Goal: Task Accomplishment & Management: Use online tool/utility

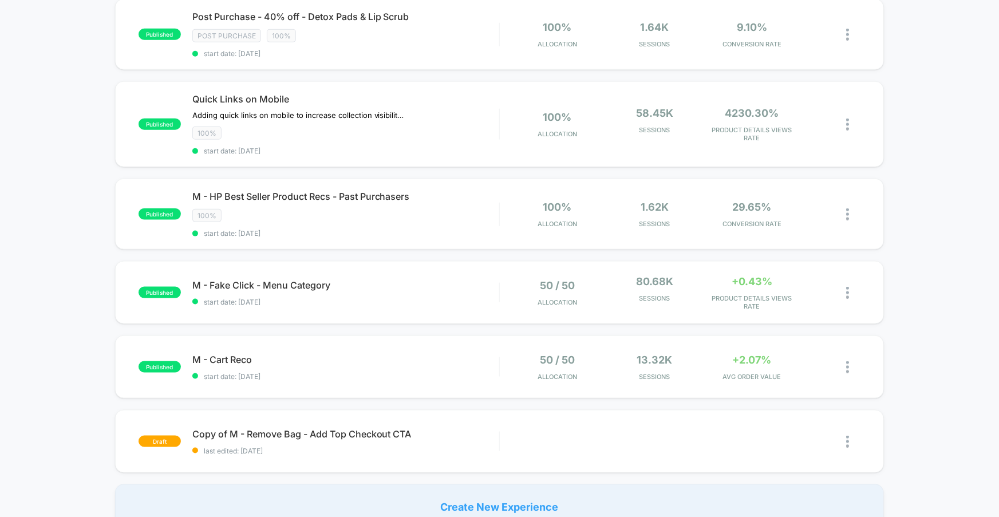
scroll to position [612, 0]
click at [499, 493] on div "Create New Experience" at bounding box center [500, 508] width 770 height 46
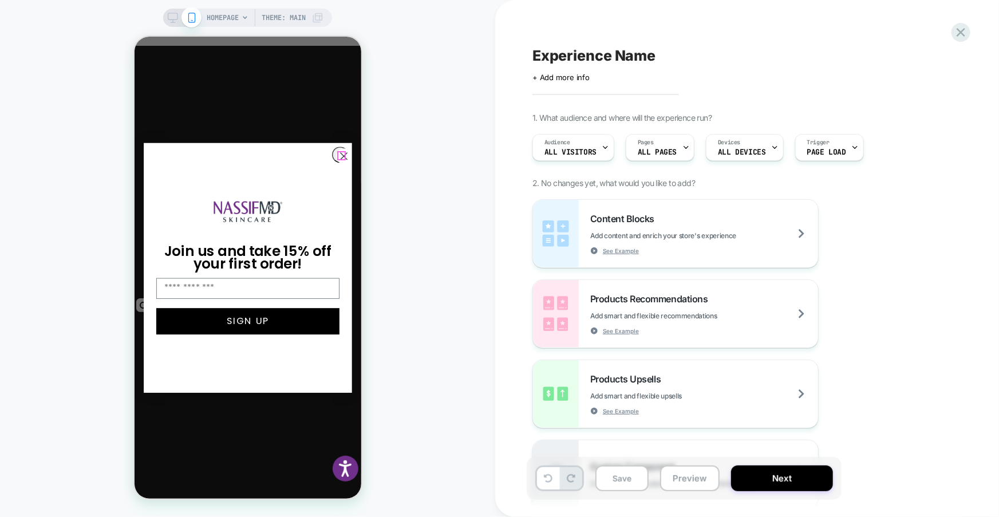
click at [340, 153] on icon "Close dialog" at bounding box center [343, 155] width 6 height 6
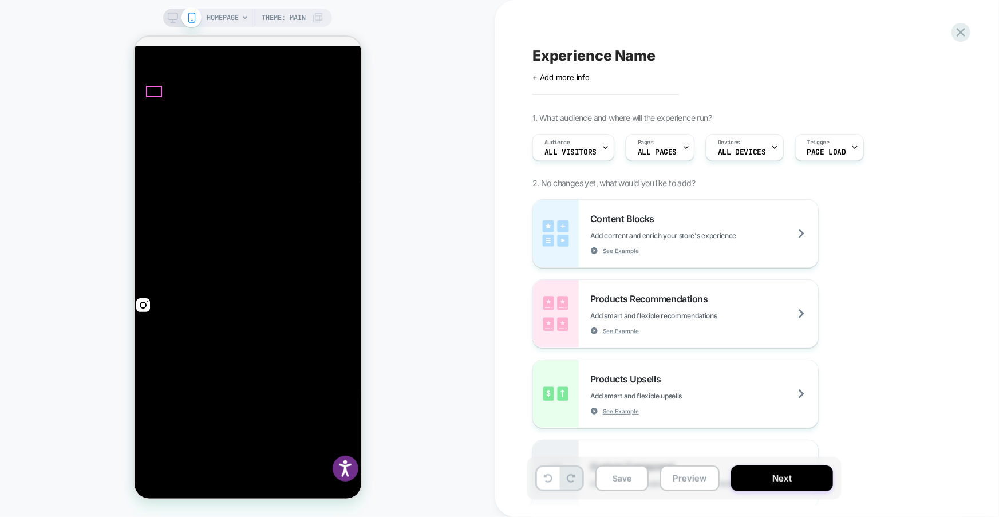
click at [605, 149] on icon at bounding box center [605, 147] width 7 height 7
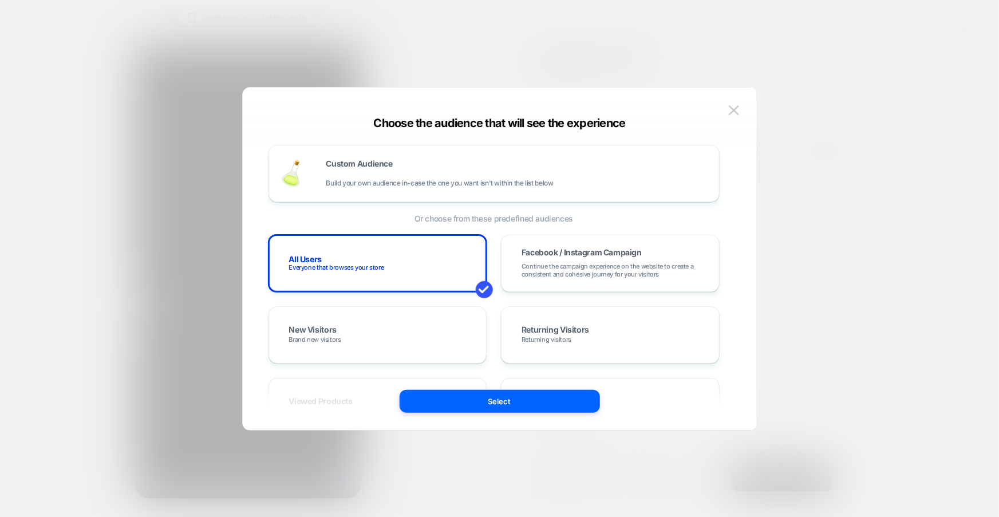
click at [470, 413] on div "Custom Audience Build your own audience in-case the one you want isn't within t…" at bounding box center [500, 264] width 480 height 331
click at [467, 405] on button "Select" at bounding box center [500, 401] width 200 height 23
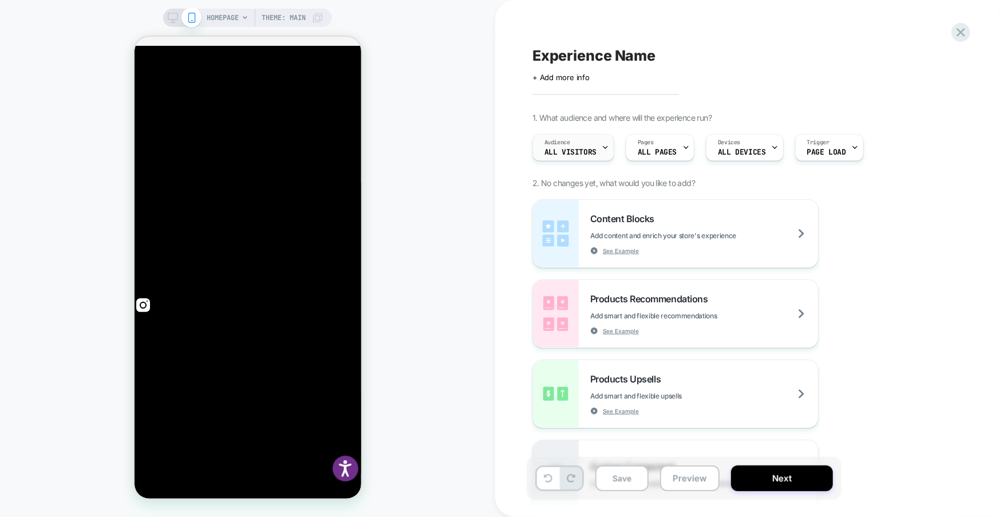
click at [596, 151] on div "Audience All Visitors" at bounding box center [570, 148] width 75 height 26
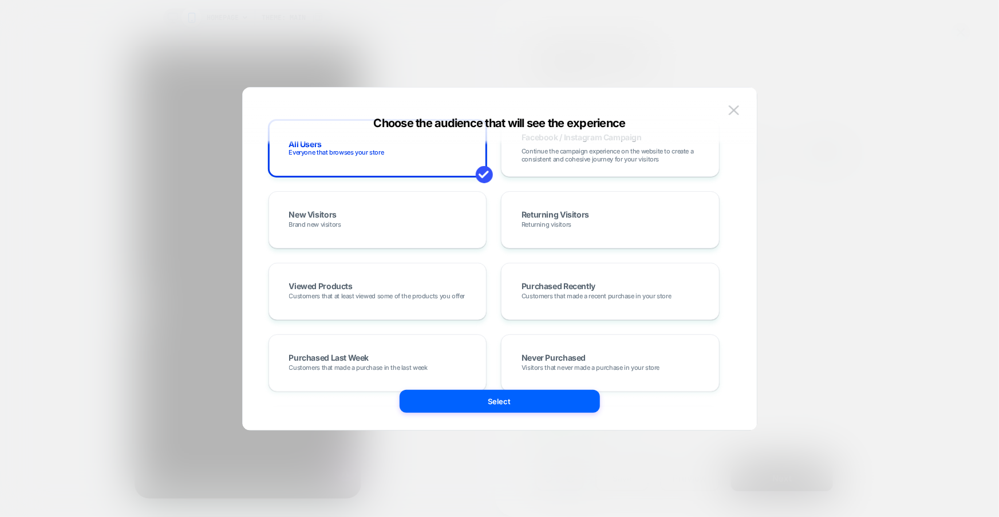
scroll to position [116, 0]
click at [407, 299] on div "Viewed Products Customers that at least viewed some of the products you offer" at bounding box center [378, 290] width 195 height 33
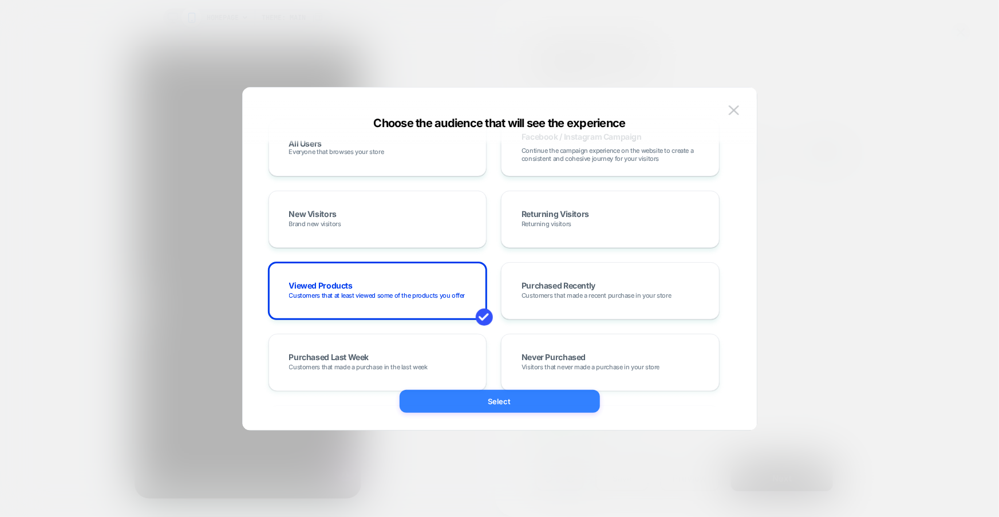
click at [495, 401] on button "Select" at bounding box center [500, 401] width 200 height 23
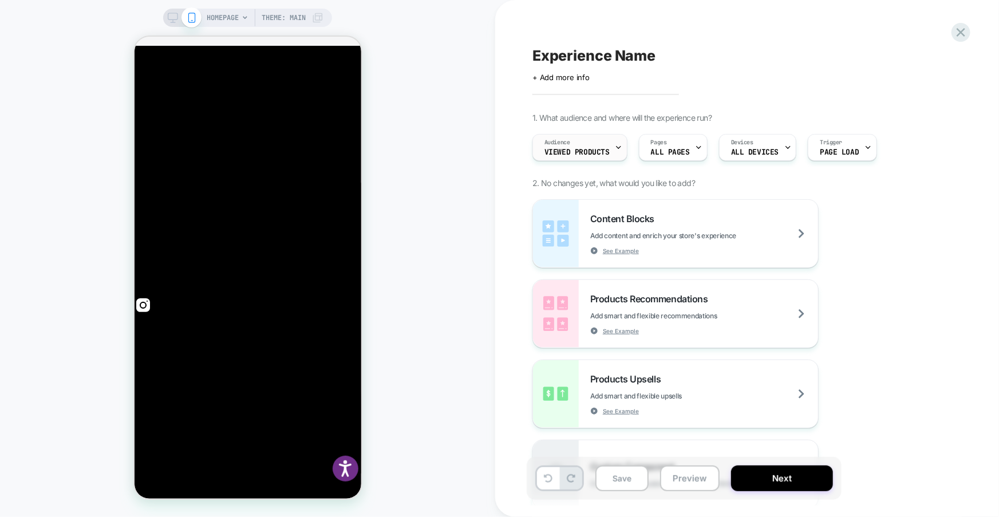
click at [621, 145] on icon at bounding box center [618, 147] width 7 height 7
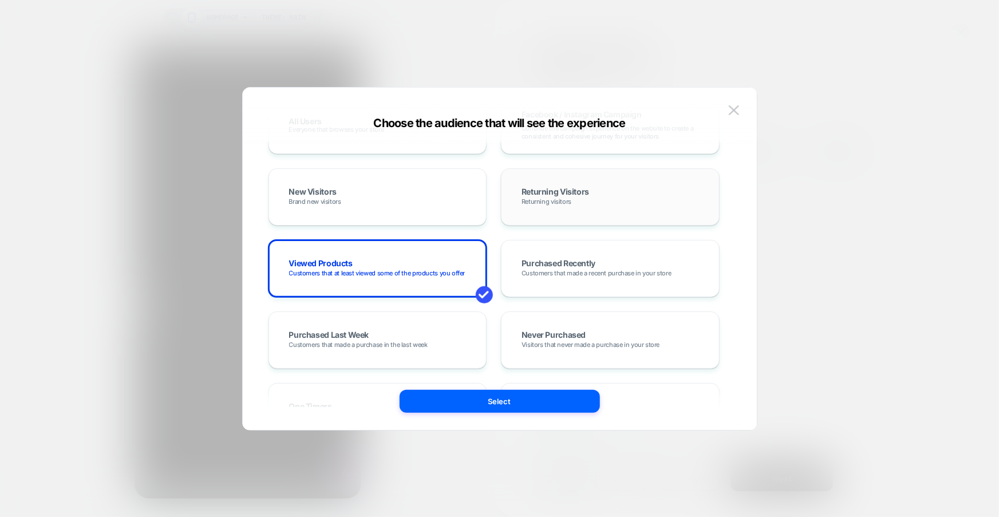
scroll to position [0, 0]
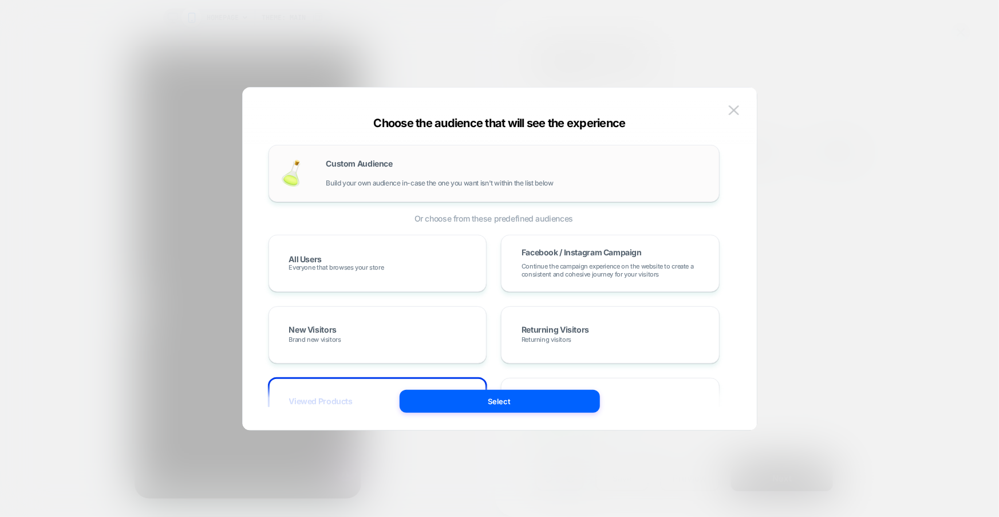
click at [529, 161] on div "Custom Audience Build your own audience in-case the one you want isn't within t…" at bounding box center [516, 173] width 381 height 27
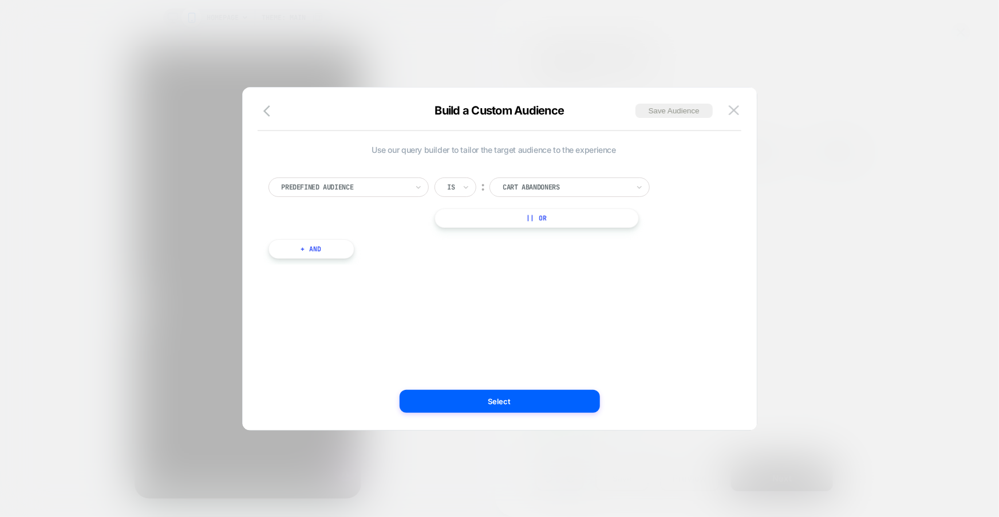
click at [376, 193] on div "Predefined Audience" at bounding box center [345, 187] width 128 height 13
type input "**"
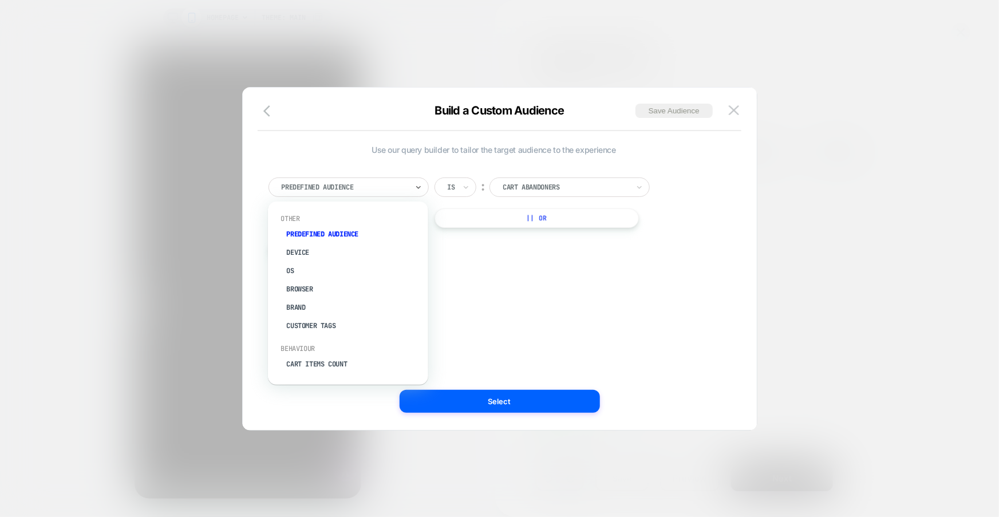
click at [393, 184] on div at bounding box center [345, 187] width 126 height 10
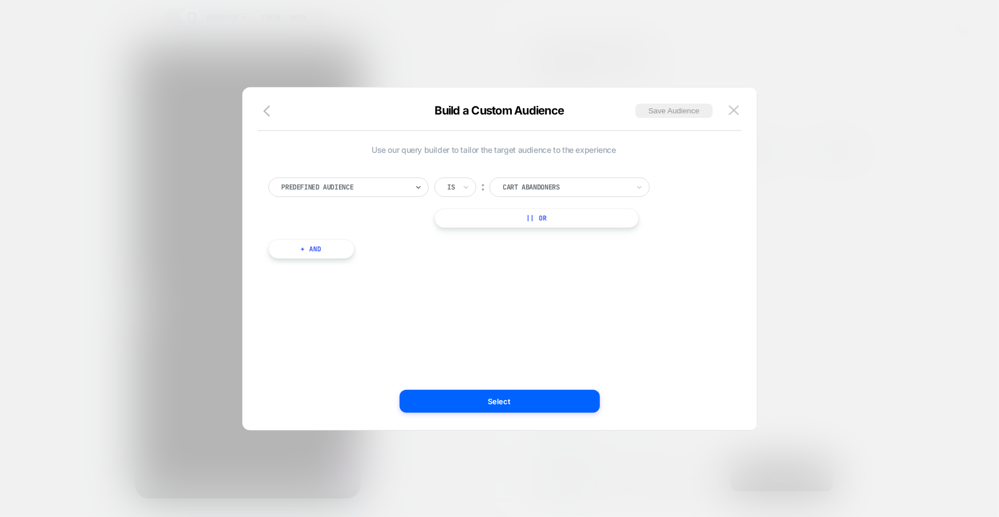
click at [393, 184] on div at bounding box center [345, 187] width 126 height 10
type input "*"
click at [368, 231] on div "# of Products Seen" at bounding box center [353, 234] width 149 height 18
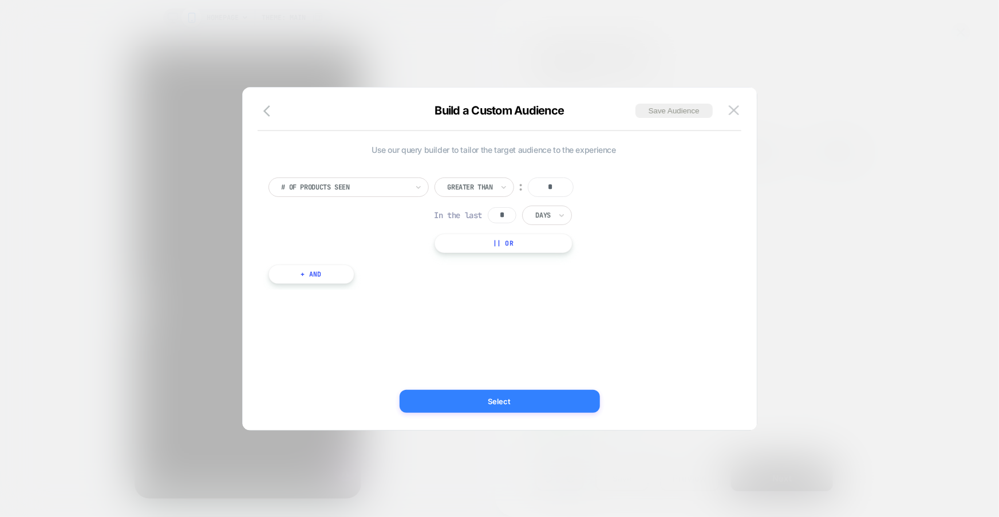
click at [518, 399] on button "Select" at bounding box center [500, 401] width 200 height 23
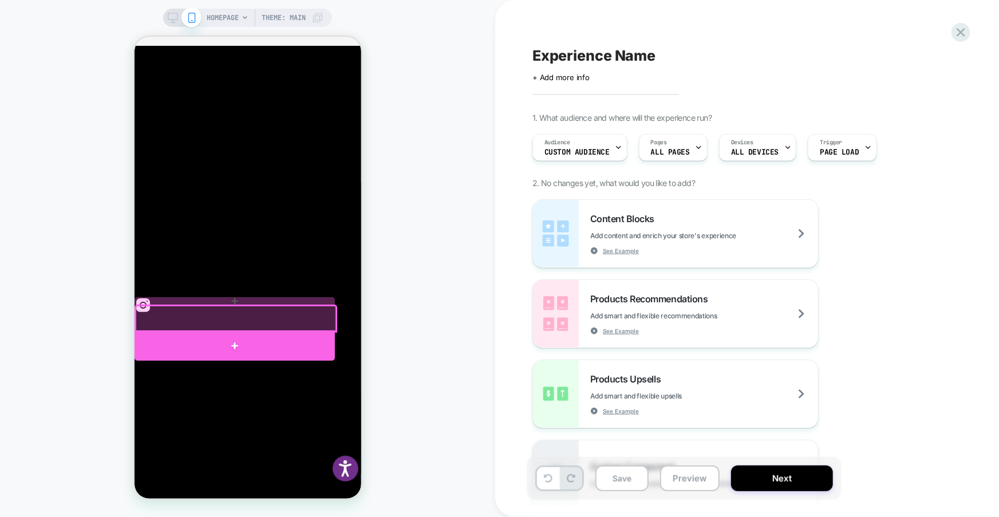
click at [228, 340] on div at bounding box center [234, 345] width 200 height 30
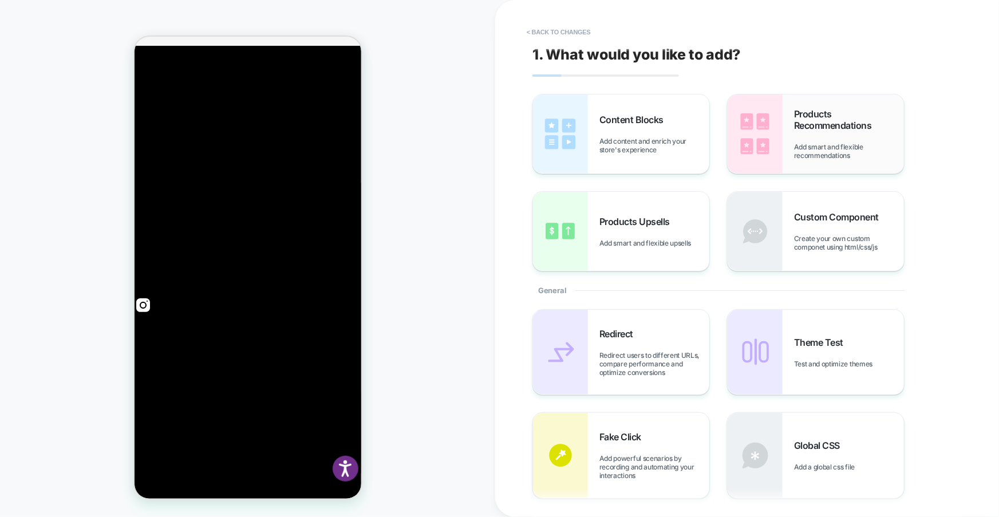
click at [790, 121] on div "Products Recommendations Add smart and flexible recommendations" at bounding box center [816, 133] width 176 height 79
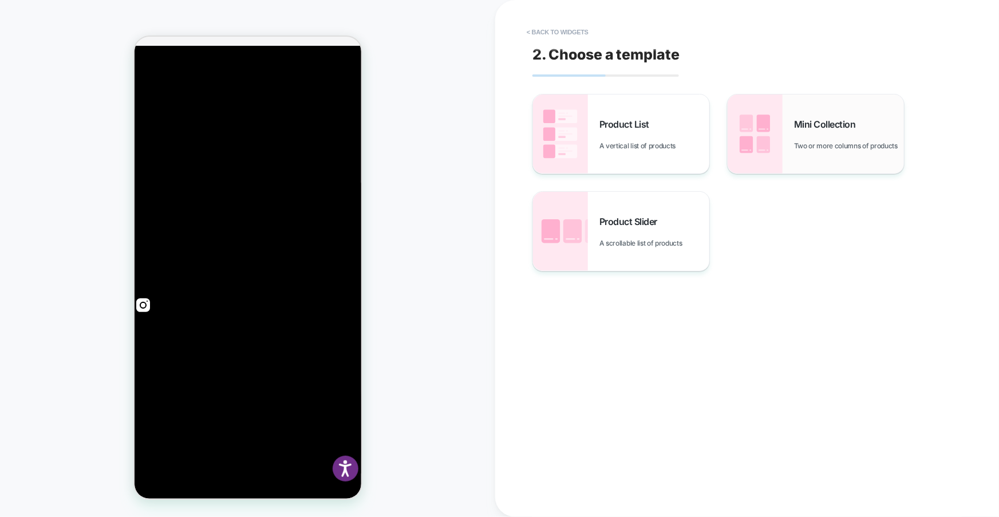
click at [818, 124] on span "Mini Collection" at bounding box center [828, 124] width 68 height 11
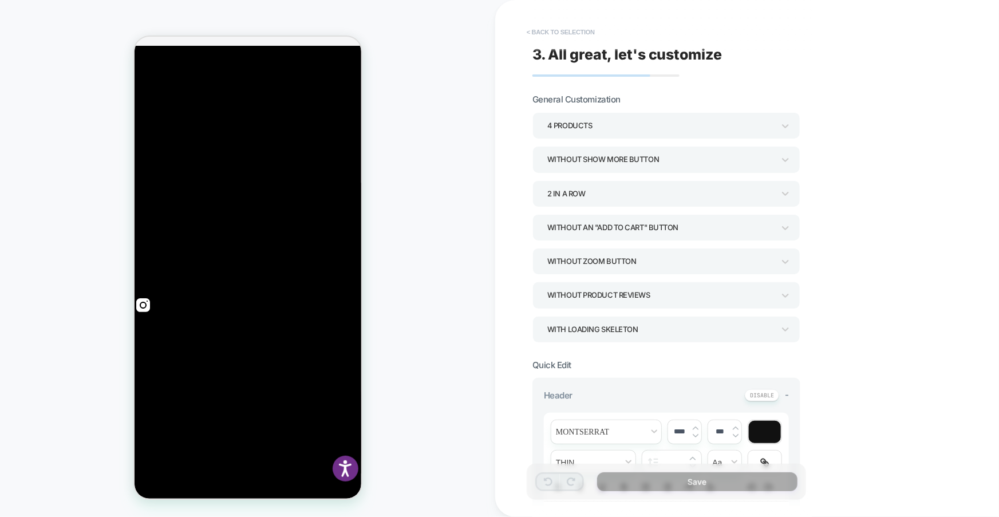
click at [545, 27] on button "< Back to selection" at bounding box center [561, 32] width 80 height 18
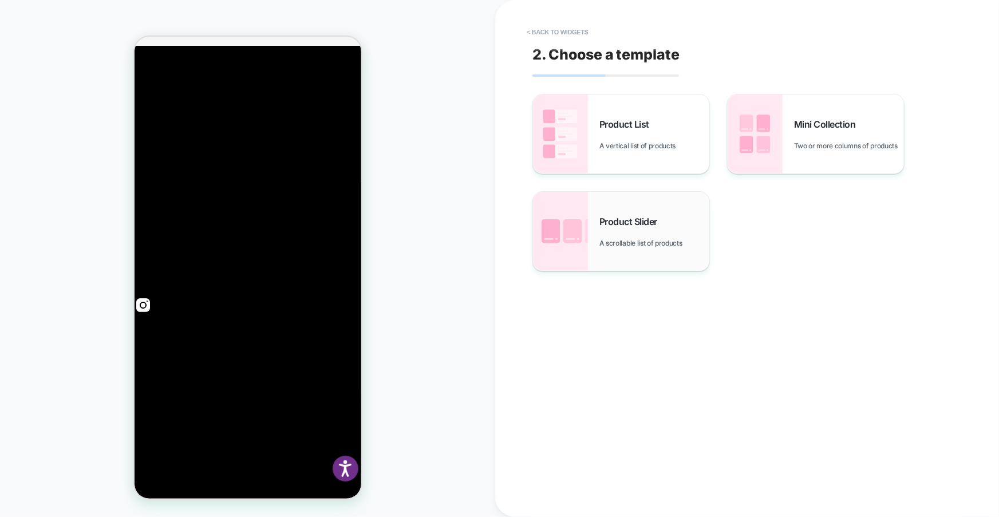
click at [574, 240] on img at bounding box center [560, 231] width 55 height 79
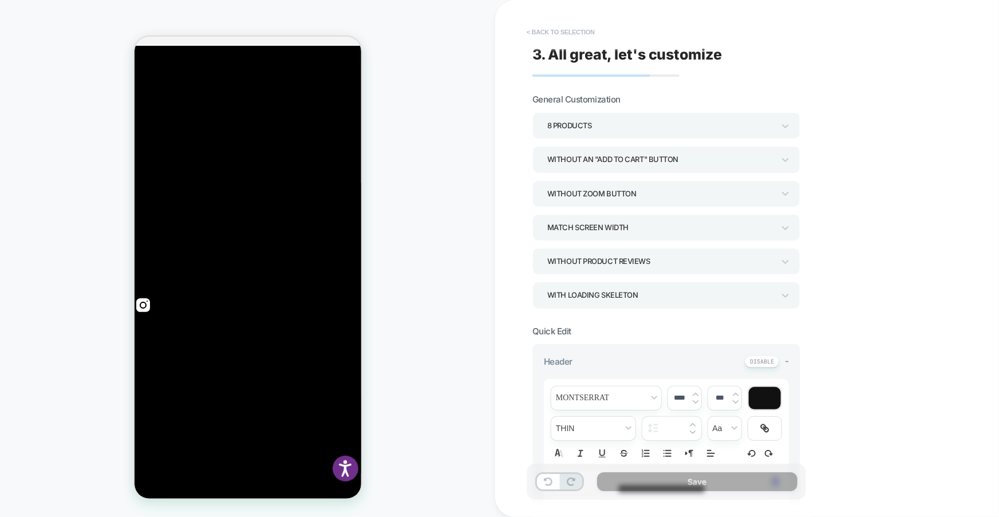
click at [537, 31] on button "< Back to selection" at bounding box center [561, 32] width 80 height 18
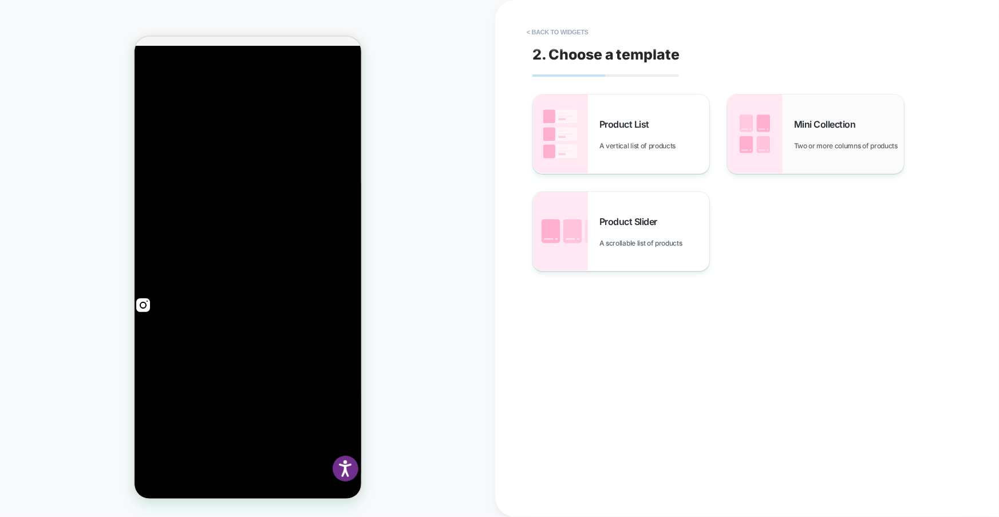
click at [811, 119] on span "Mini Collection" at bounding box center [828, 124] width 68 height 11
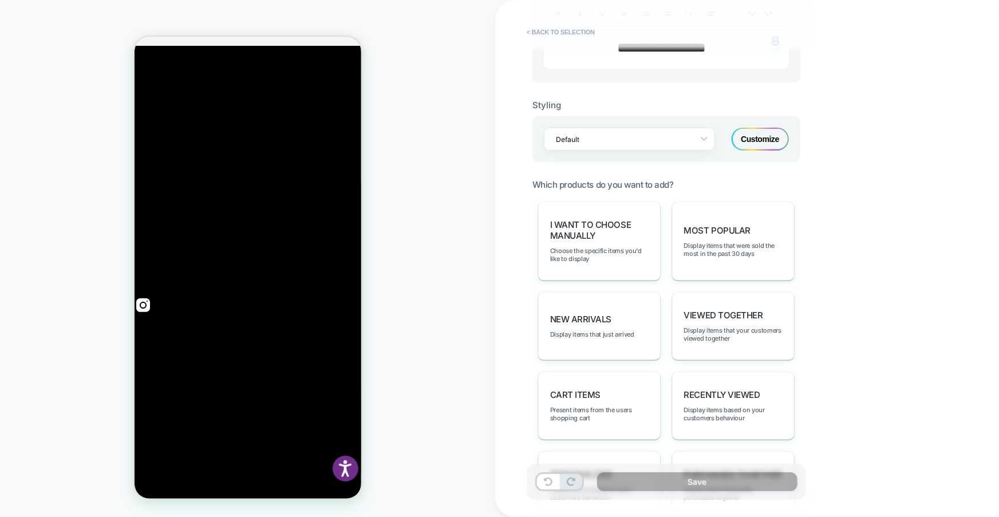
scroll to position [484, 0]
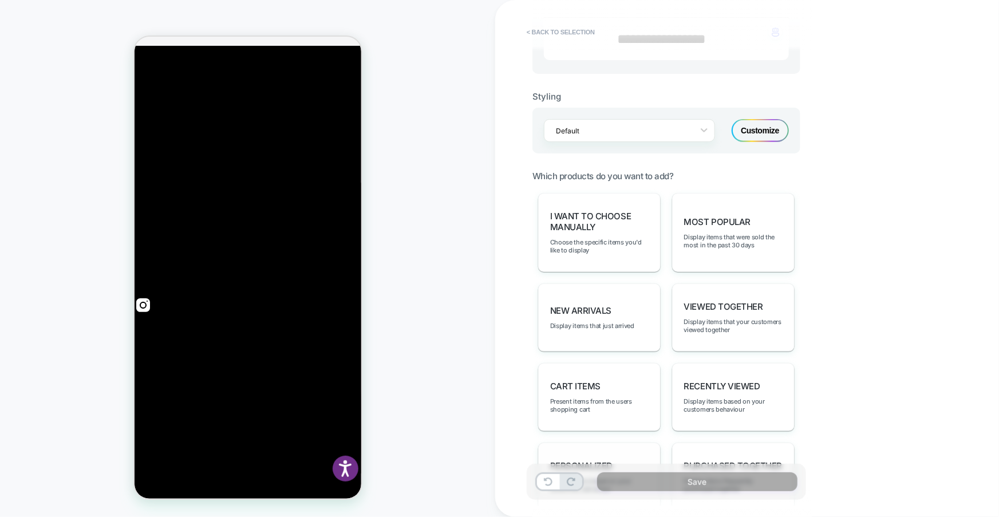
click at [591, 460] on span "personalized" at bounding box center [581, 465] width 62 height 11
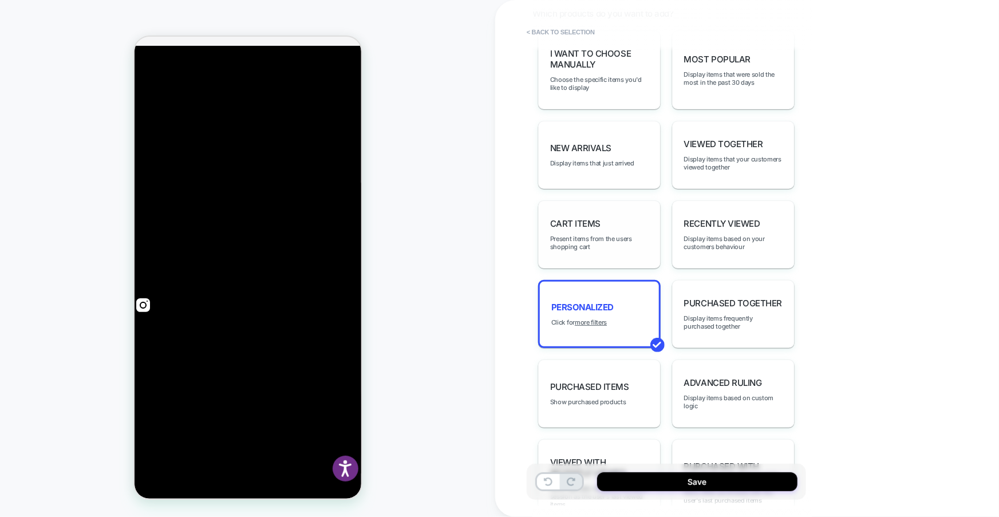
scroll to position [649, 0]
click at [592, 316] on u "more filters" at bounding box center [591, 320] width 32 height 8
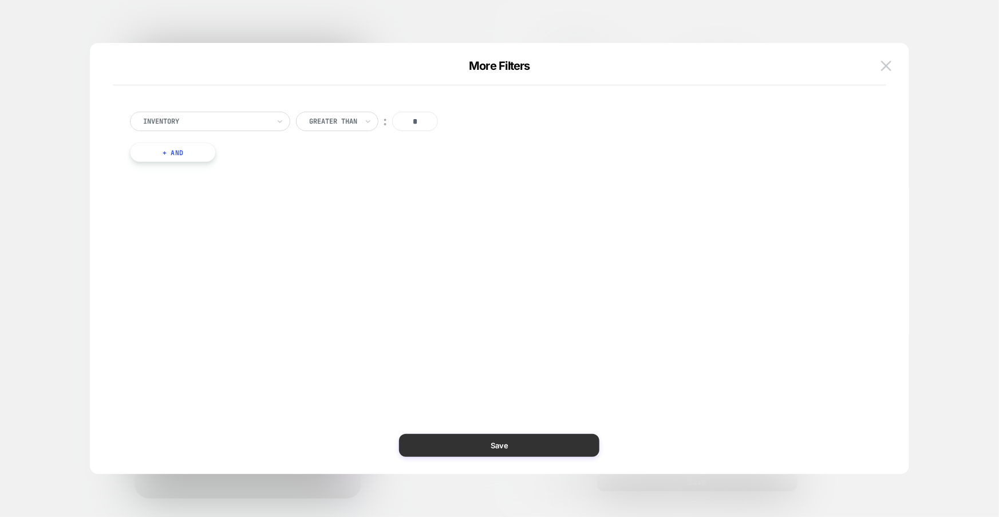
click at [569, 443] on button "Save" at bounding box center [499, 445] width 200 height 23
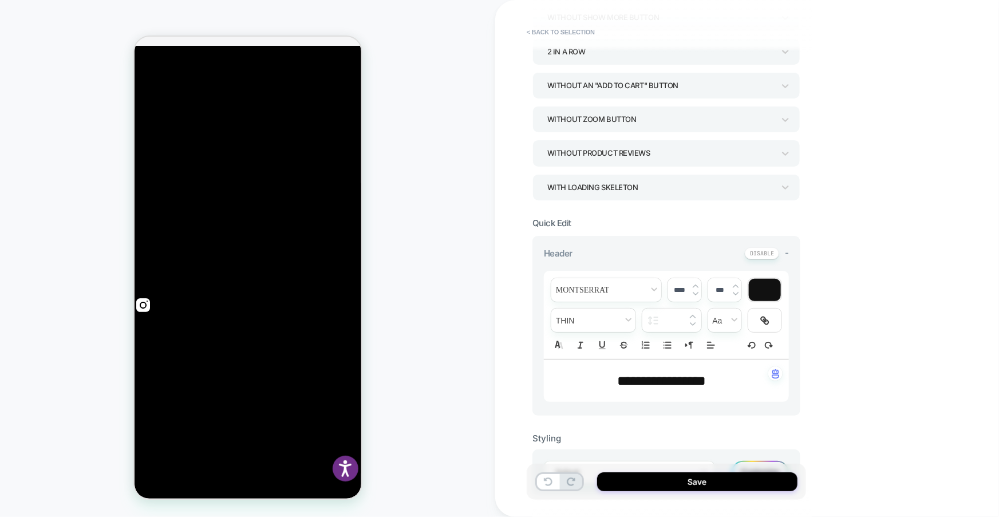
scroll to position [148, 0]
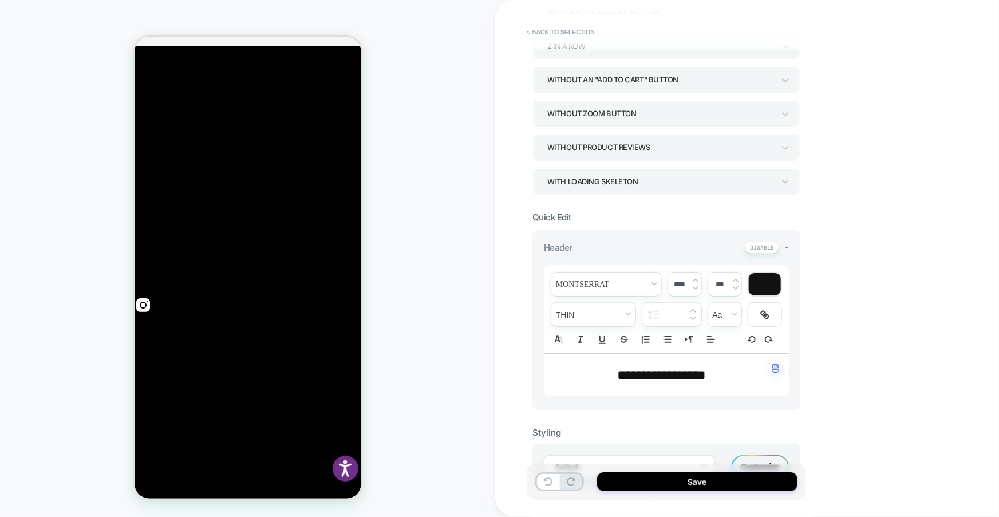
click at [672, 389] on div "**********" at bounding box center [666, 375] width 245 height 42
type input "****"
drag, startPoint x: 743, startPoint y: 362, endPoint x: 586, endPoint y: 373, distance: 157.3
click at [586, 373] on div "**********" at bounding box center [666, 375] width 245 height 42
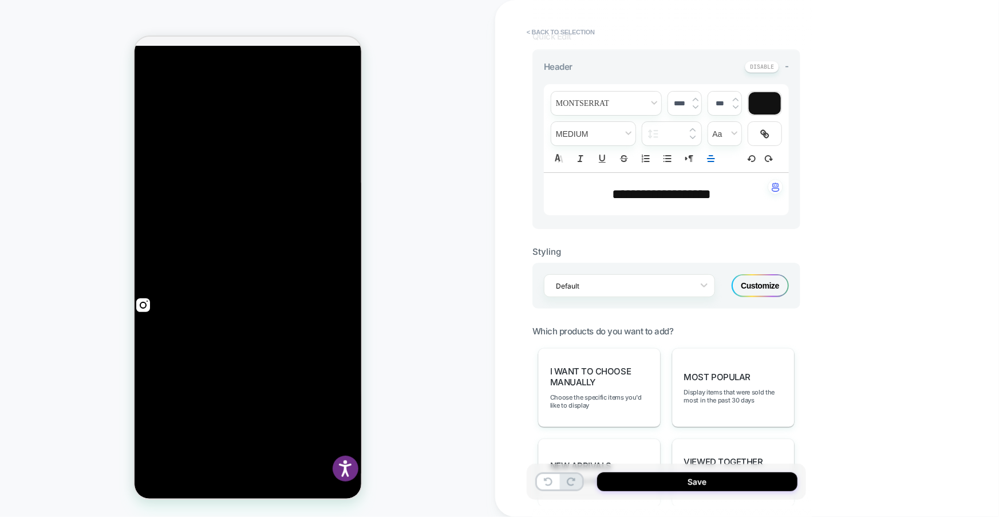
scroll to position [0, 0]
click at [660, 488] on button "Save" at bounding box center [697, 481] width 200 height 19
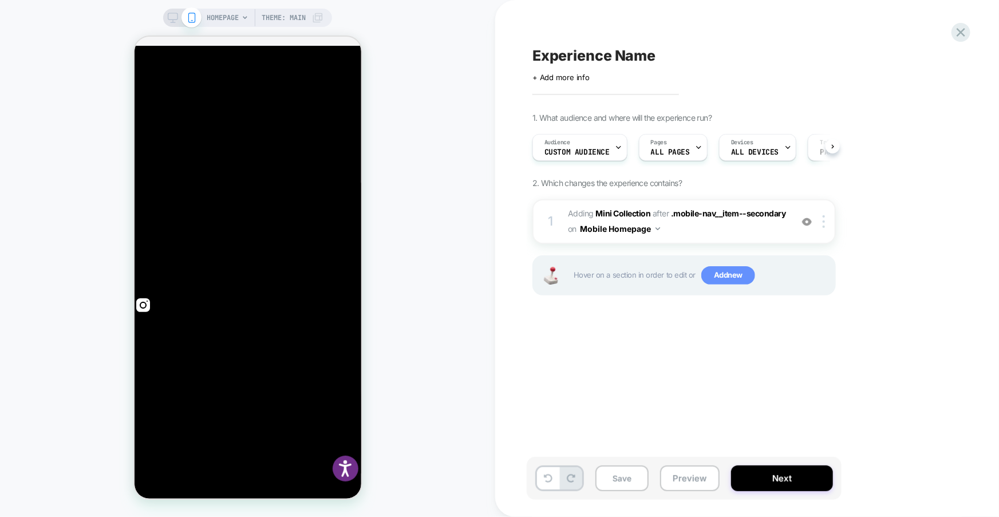
click at [716, 278] on span "Add new" at bounding box center [728, 275] width 54 height 18
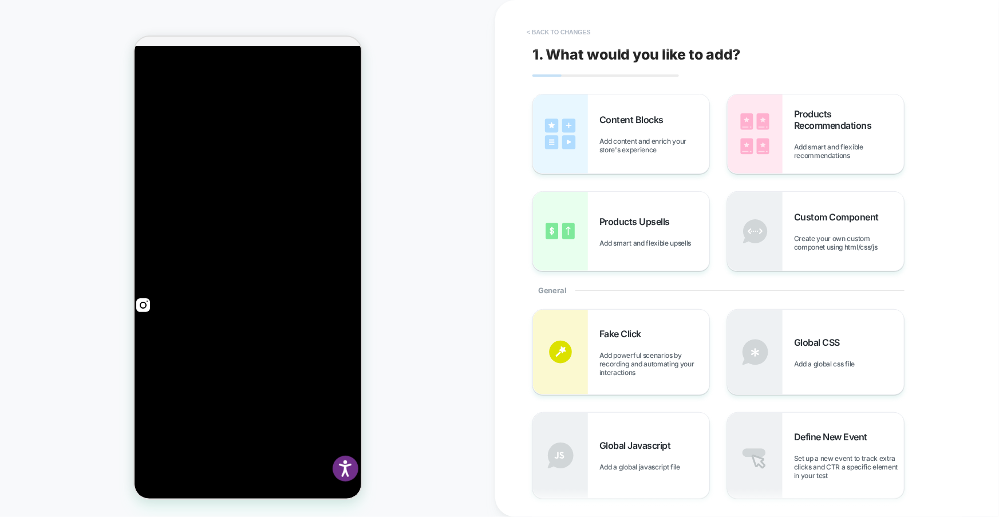
click at [555, 27] on button "< Back to changes" at bounding box center [559, 32] width 76 height 18
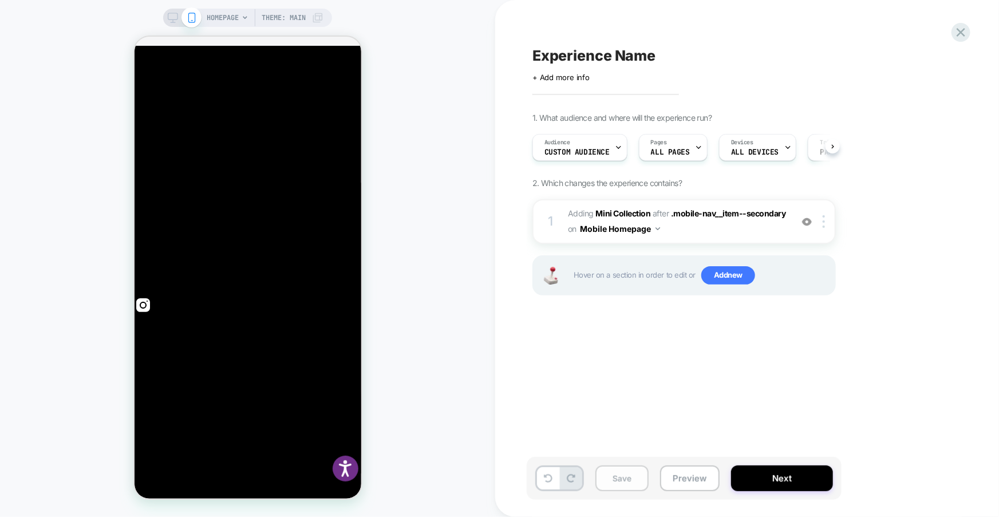
click at [633, 476] on button "Save" at bounding box center [622, 479] width 53 height 26
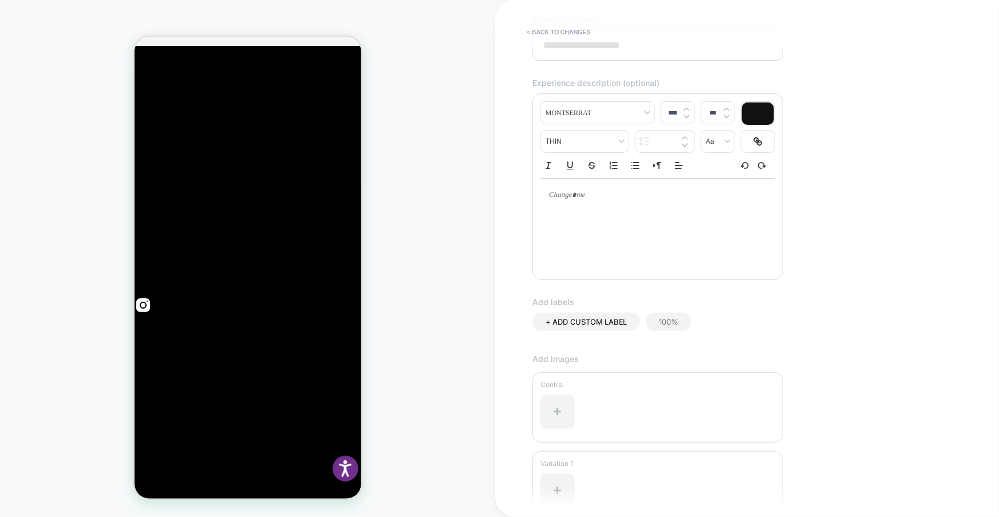
scroll to position [212, 0]
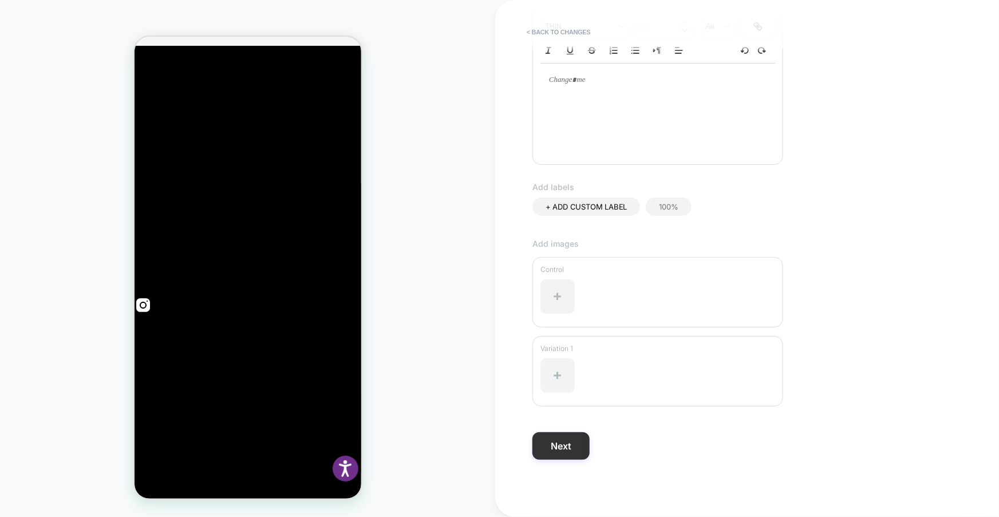
type input "**********"
click at [566, 454] on button "Next" at bounding box center [561, 445] width 57 height 27
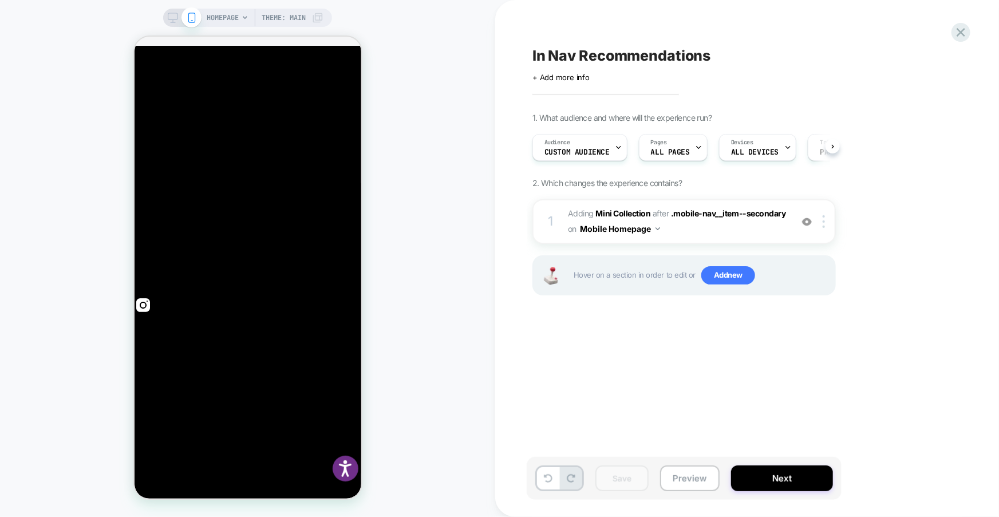
scroll to position [0, 0]
click at [168, 20] on icon at bounding box center [173, 18] width 10 height 10
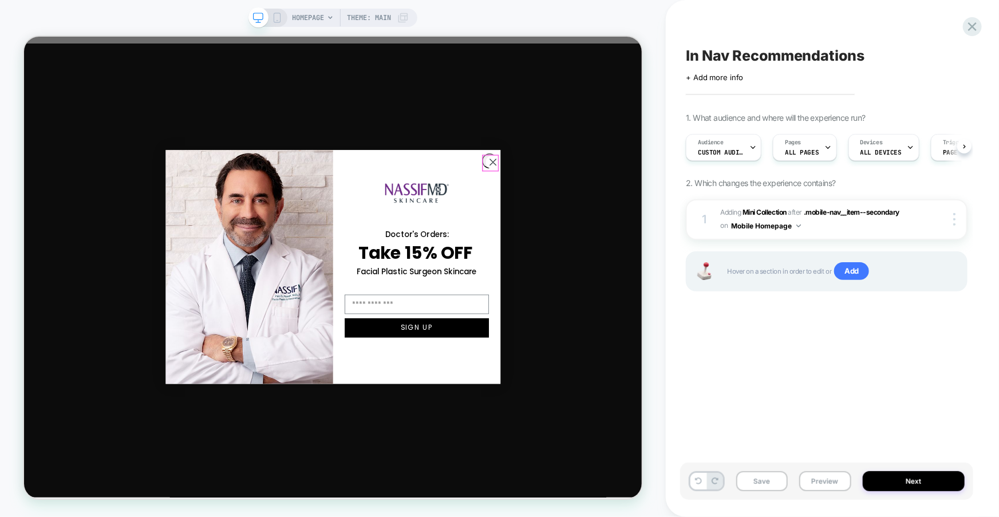
click at [648, 203] on circle "Close dialog" at bounding box center [649, 203] width 19 height 19
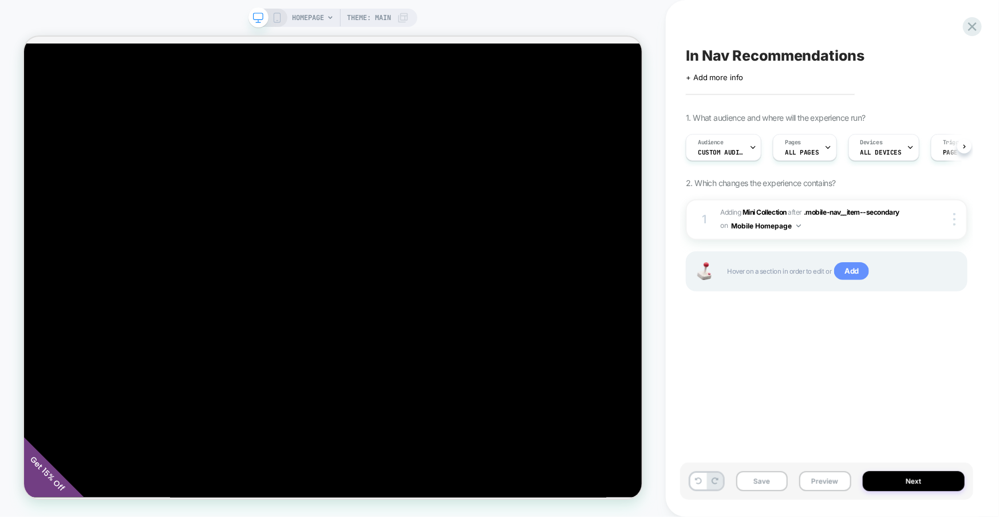
click at [851, 270] on span "Add" at bounding box center [851, 271] width 35 height 18
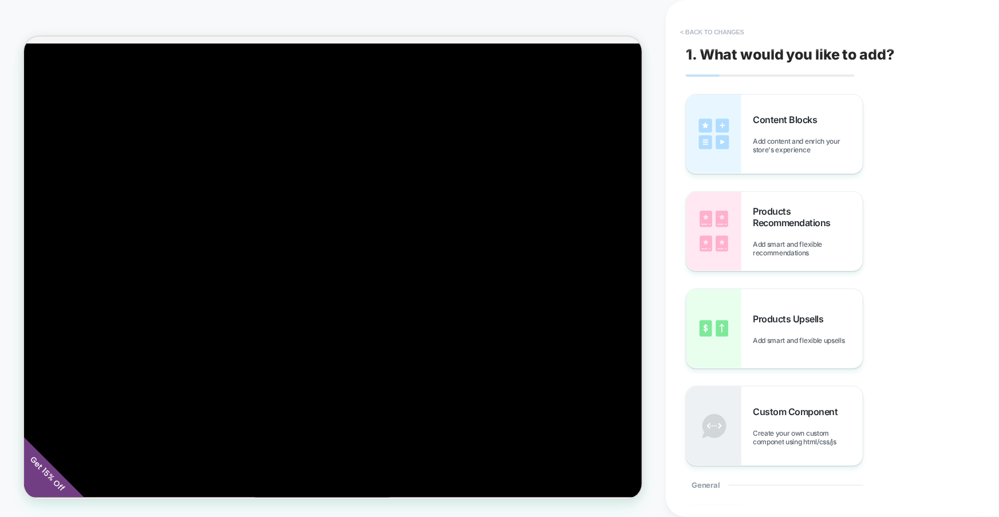
click at [690, 27] on button "< Back to changes" at bounding box center [713, 32] width 76 height 18
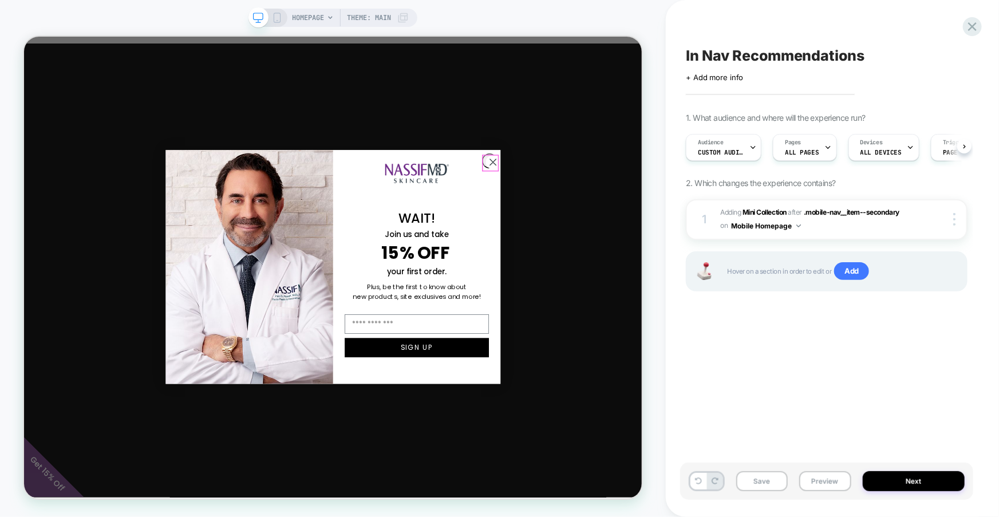
click at [643, 197] on circle "Close dialog" at bounding box center [649, 203] width 19 height 19
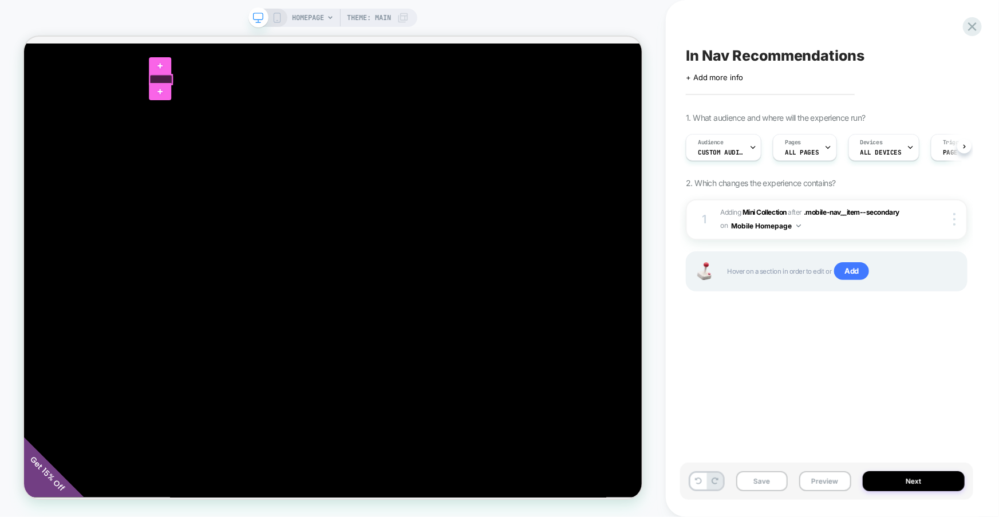
click at [206, 92] on div at bounding box center [206, 93] width 30 height 13
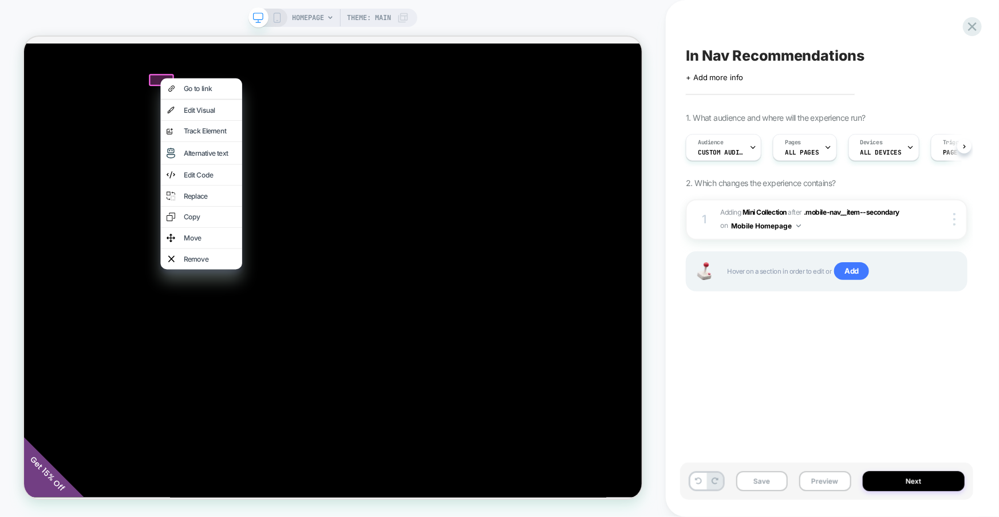
click at [206, 92] on div "Go to link" at bounding box center [260, 105] width 109 height 27
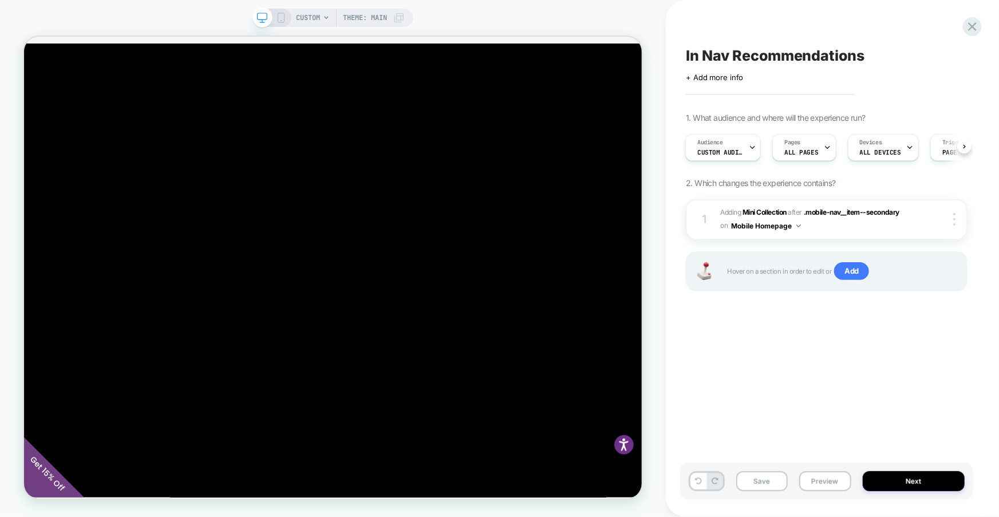
click at [695, 54] on span "In Nav Recommendations" at bounding box center [775, 55] width 179 height 17
click at [687, 57] on textarea "**********" at bounding box center [800, 56] width 228 height 18
type textarea "**********"
click at [945, 58] on icon at bounding box center [943, 56] width 14 height 14
click at [921, 471] on button "Next" at bounding box center [914, 481] width 102 height 20
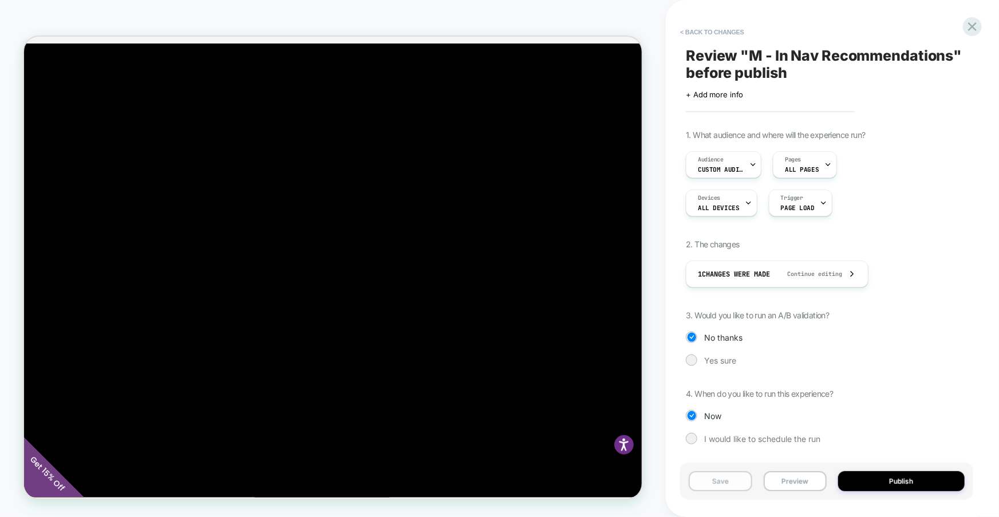
click at [731, 479] on button "Save" at bounding box center [720, 481] width 63 height 20
click at [973, 29] on icon at bounding box center [972, 26] width 15 height 15
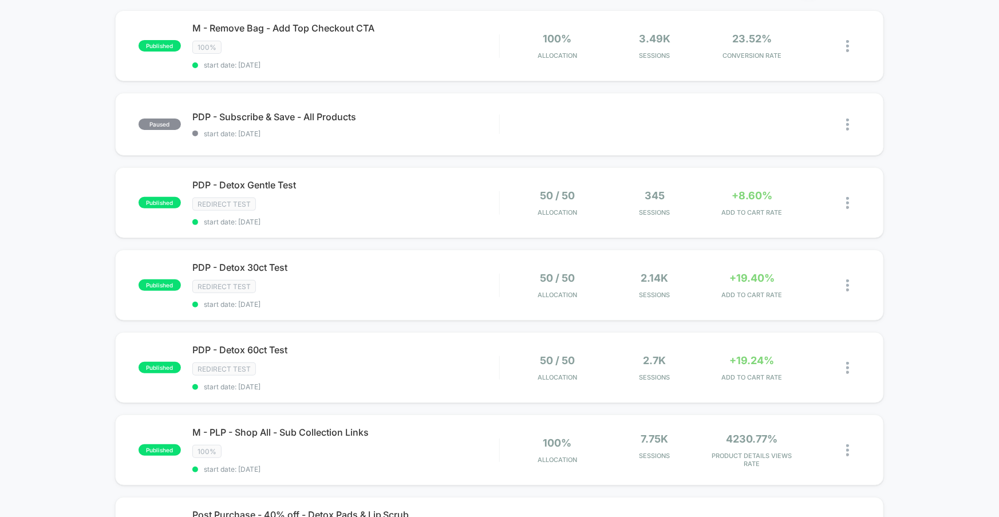
scroll to position [75, 0]
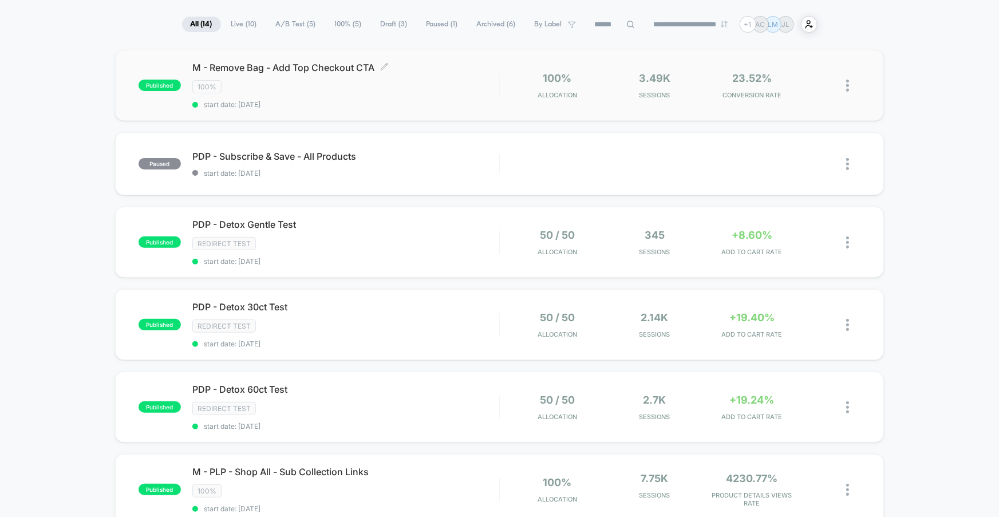
click at [353, 105] on span "start date: [DATE]" at bounding box center [345, 104] width 307 height 9
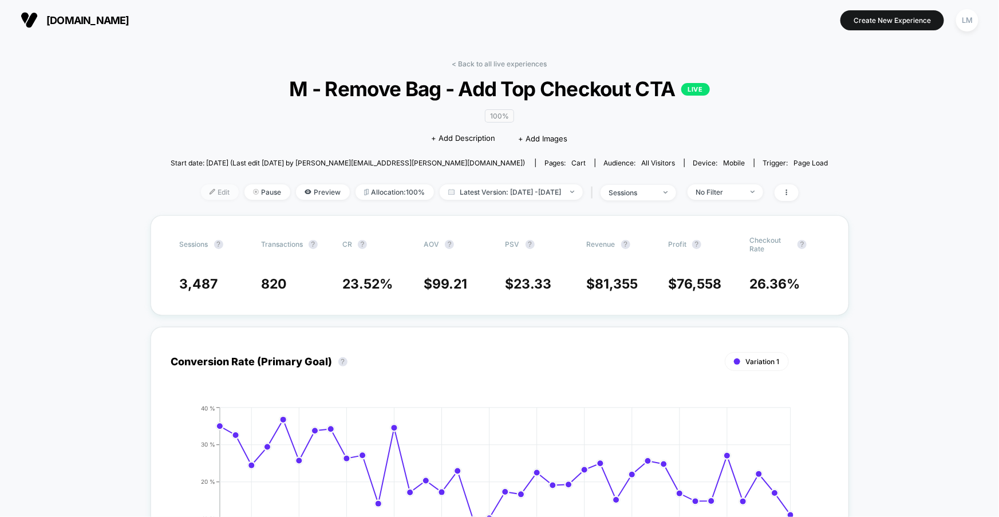
click at [201, 193] on span "Edit" at bounding box center [220, 191] width 38 height 15
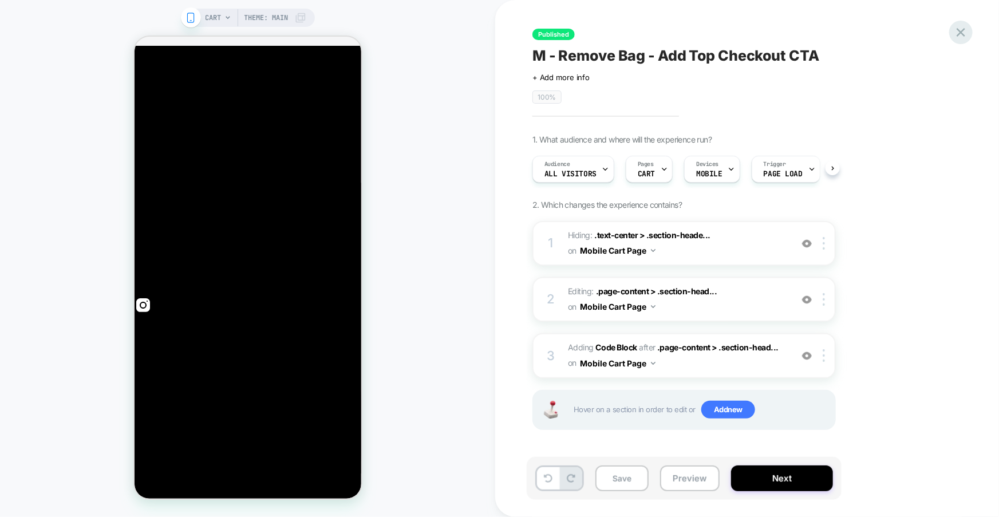
click at [965, 28] on icon at bounding box center [960, 32] width 15 height 15
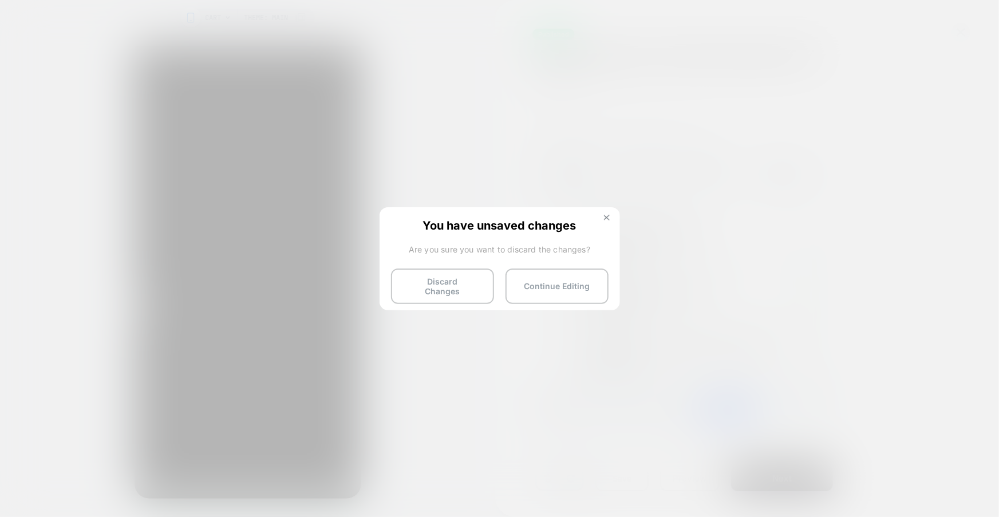
click at [608, 222] on button at bounding box center [607, 219] width 13 height 10
